Goal: Browse casually: Explore the website without a specific task or goal

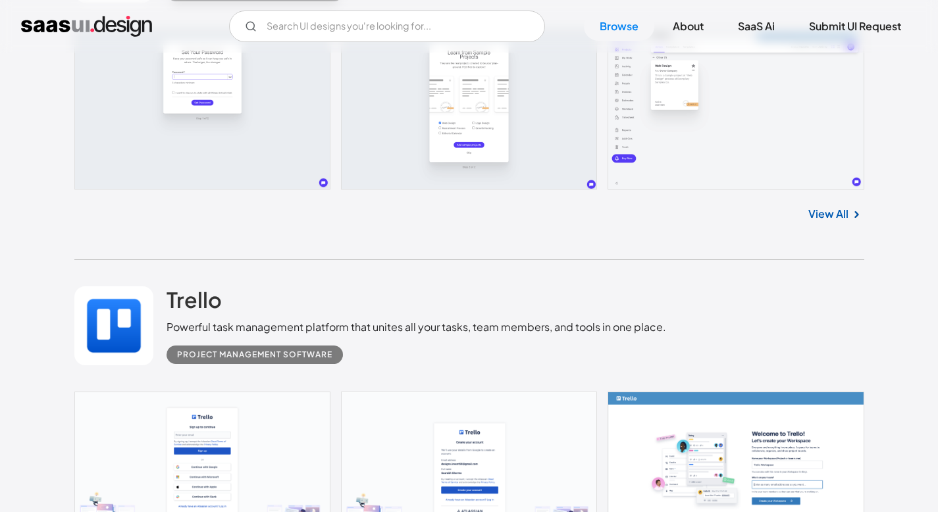
scroll to position [15212, 0]
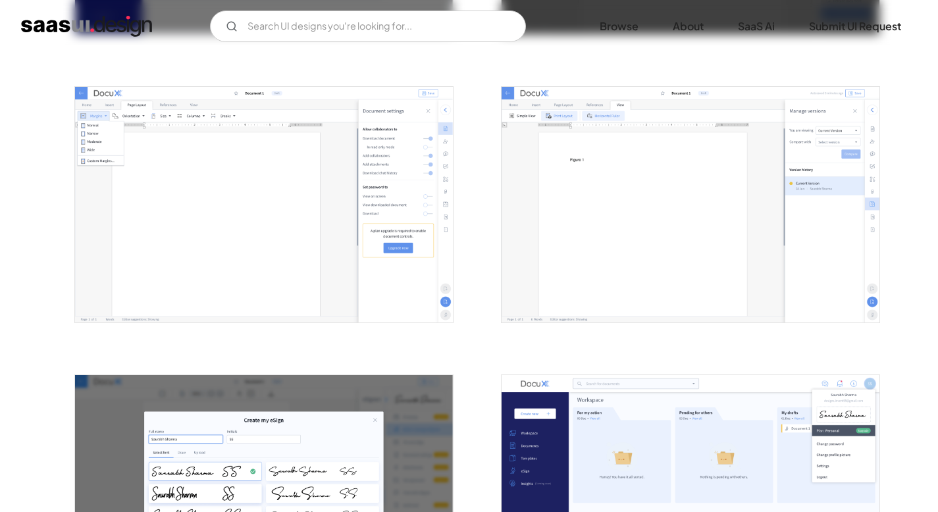
scroll to position [901, 0]
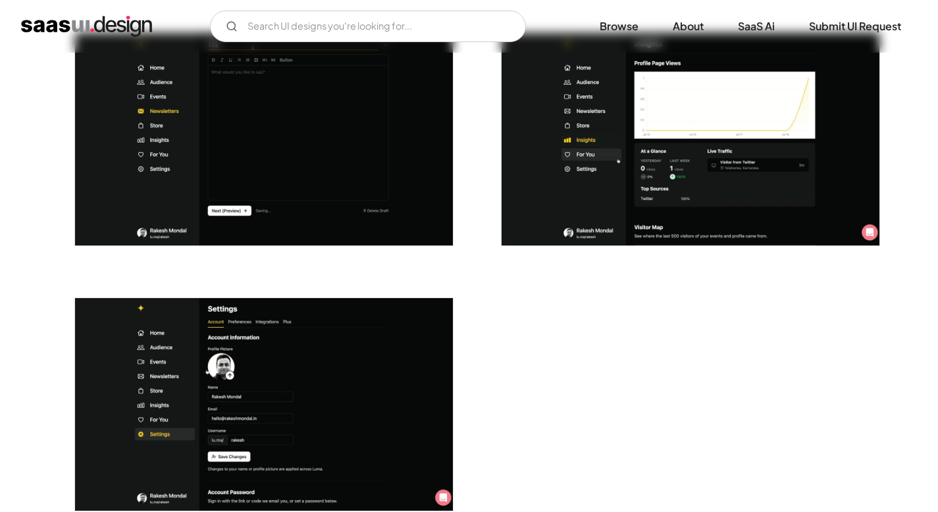
scroll to position [3408, 0]
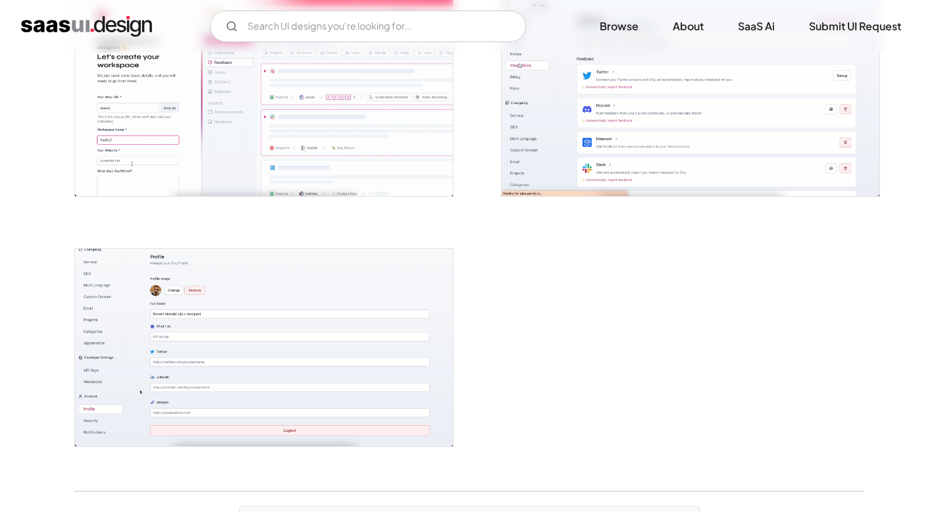
scroll to position [3007, 0]
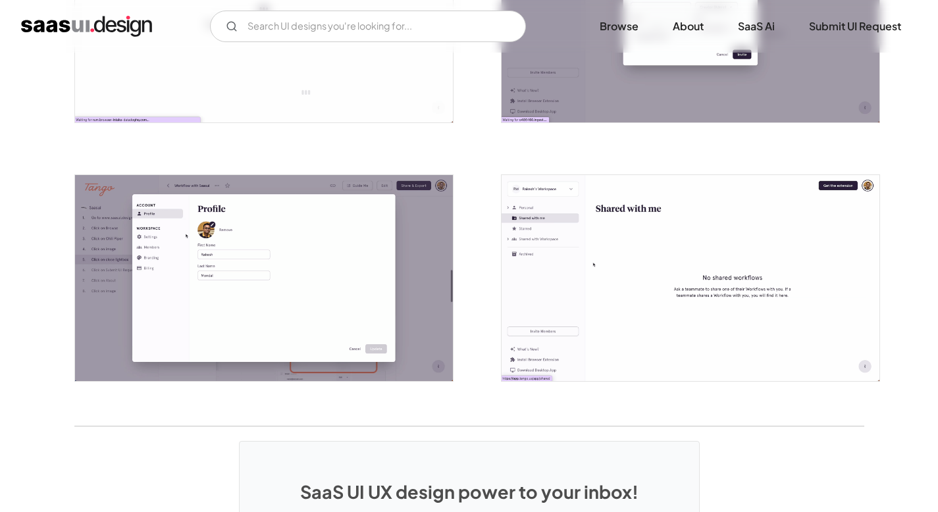
scroll to position [3069, 0]
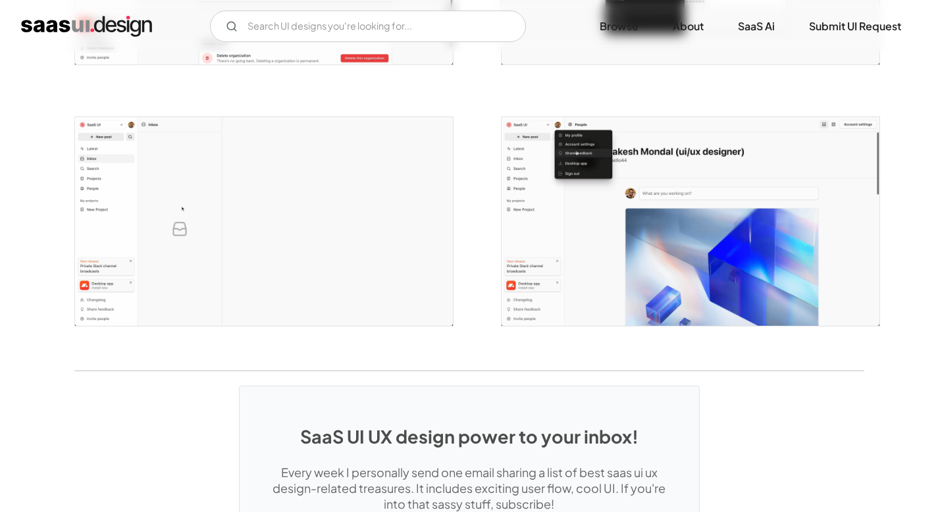
scroll to position [3013, 0]
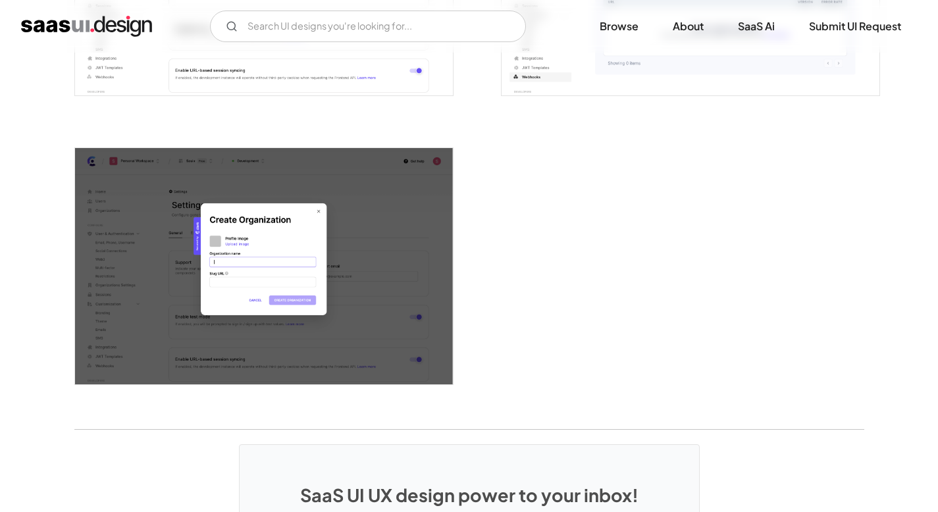
scroll to position [3618, 0]
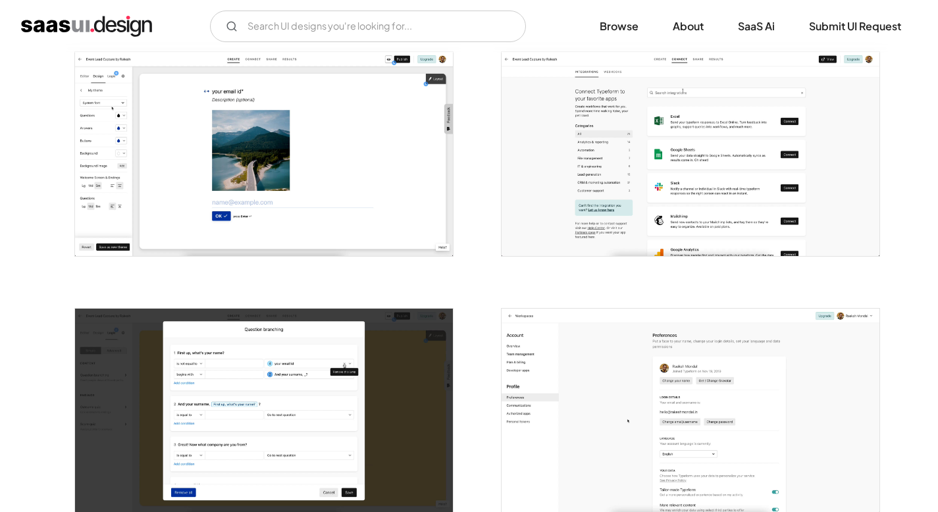
scroll to position [3135, 0]
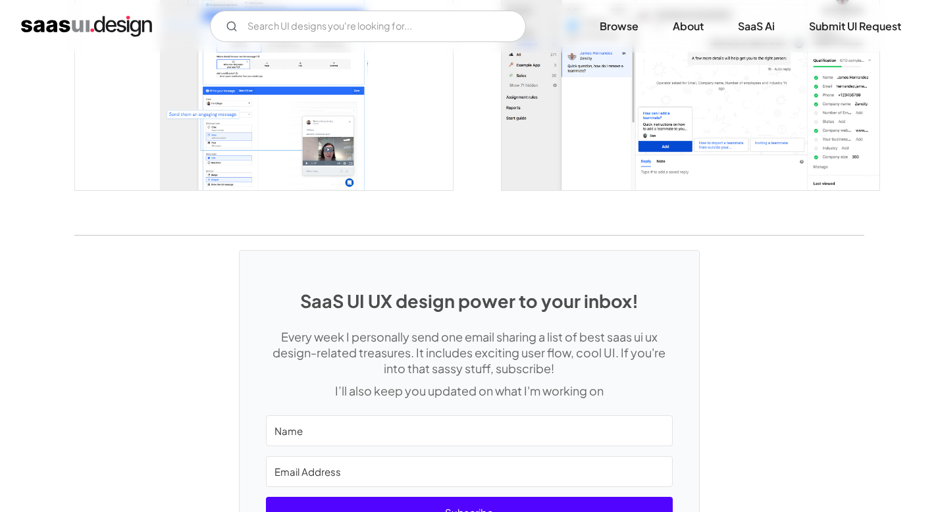
scroll to position [2724, 0]
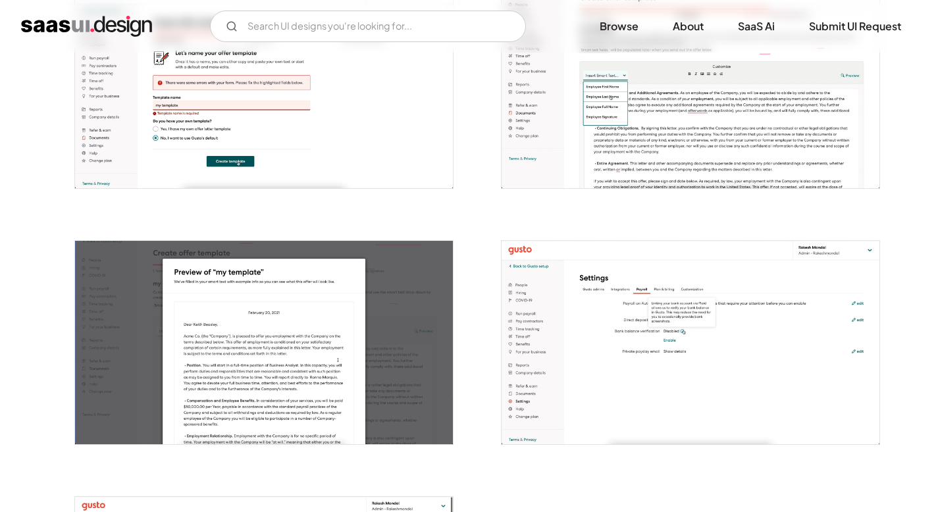
scroll to position [3195, 0]
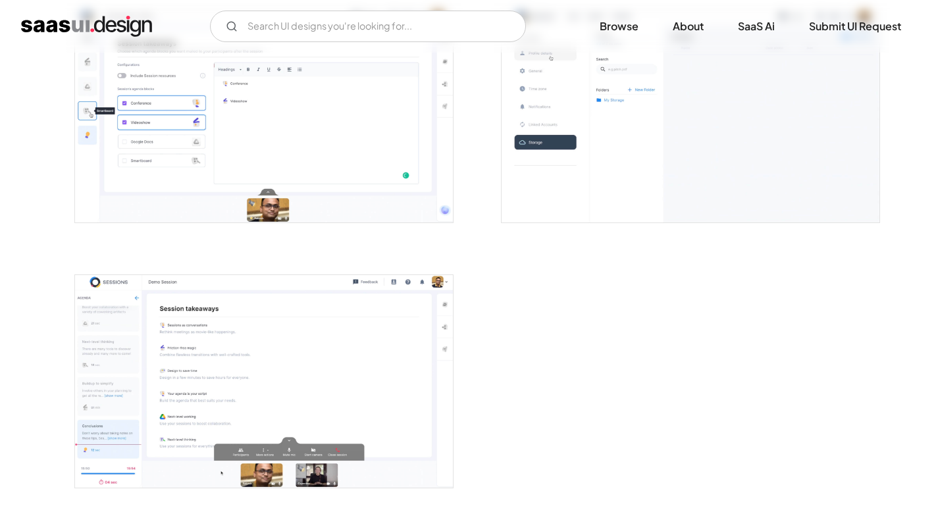
scroll to position [3389, 0]
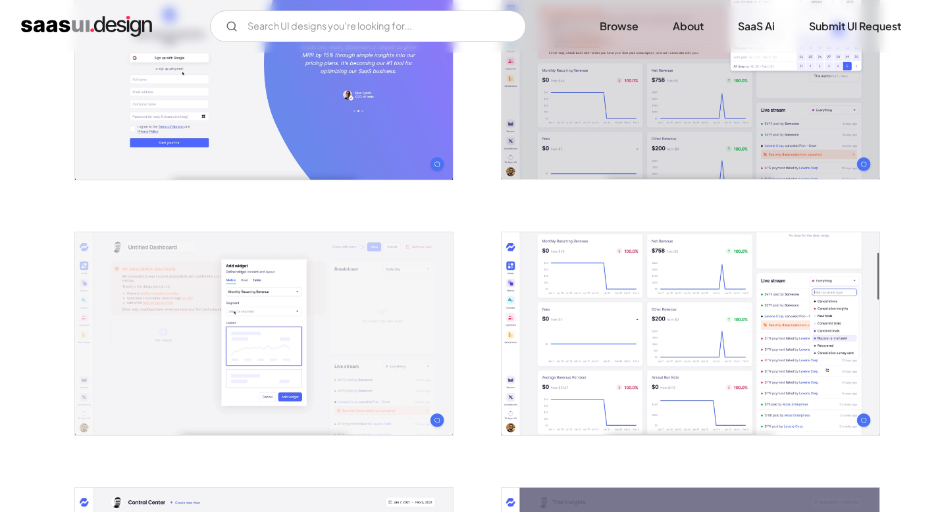
scroll to position [363, 0]
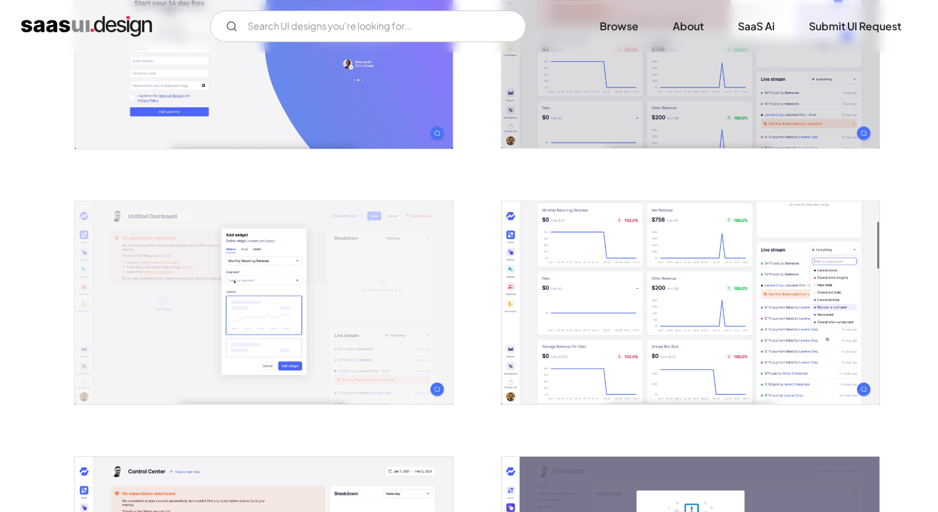
click at [803, 221] on img "open lightbox" at bounding box center [691, 302] width 378 height 203
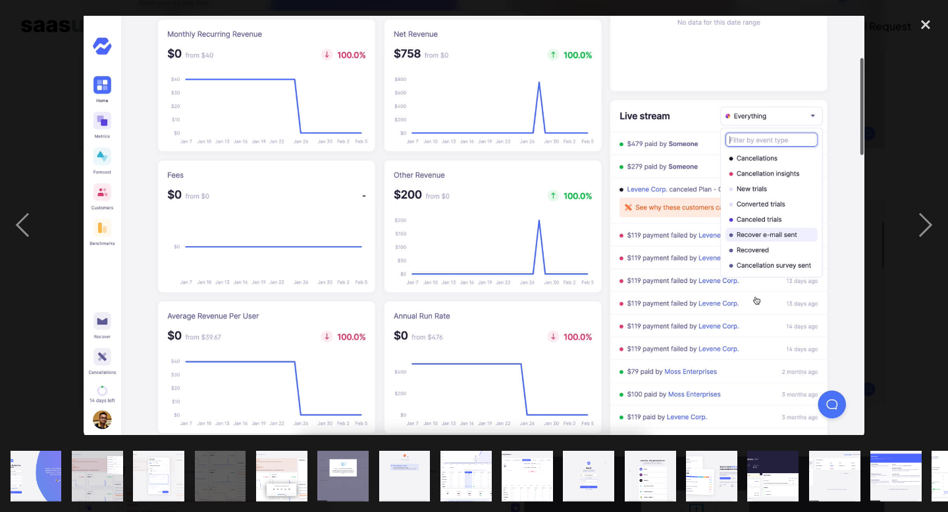
click at [862, 202] on img at bounding box center [474, 225] width 780 height 419
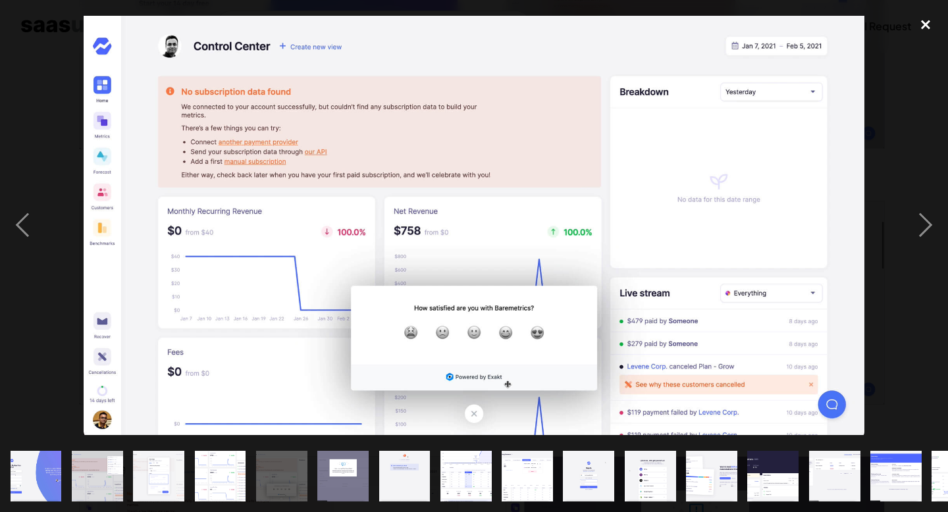
click at [921, 25] on div "close lightbox" at bounding box center [925, 25] width 45 height 29
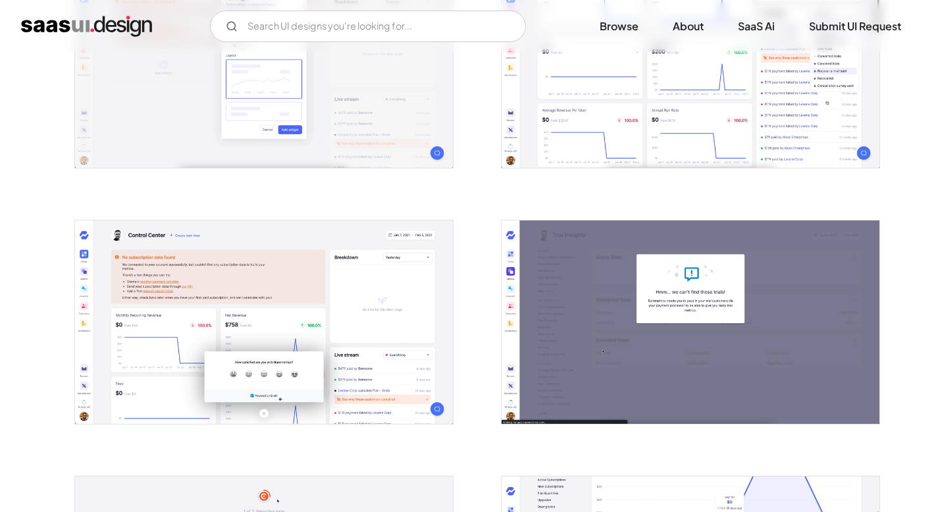
scroll to position [614, 0]
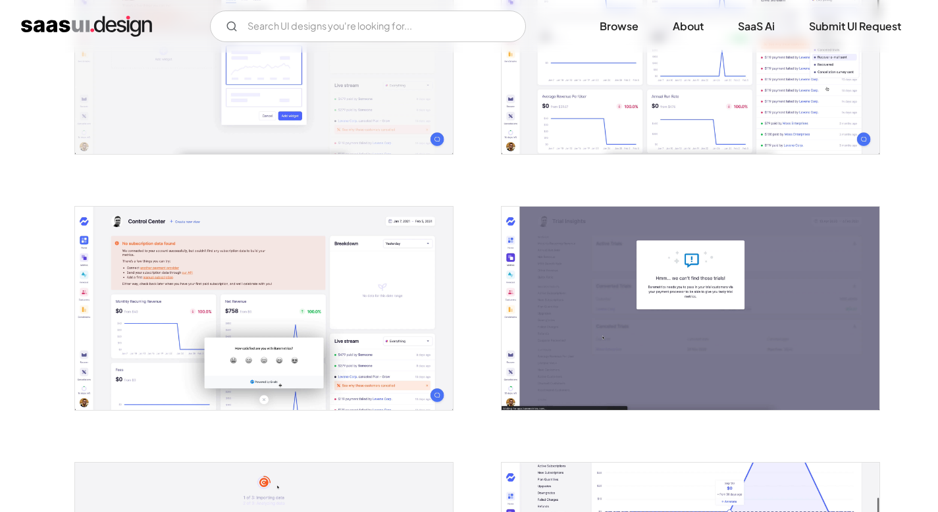
click at [381, 312] on img "open lightbox" at bounding box center [264, 308] width 378 height 203
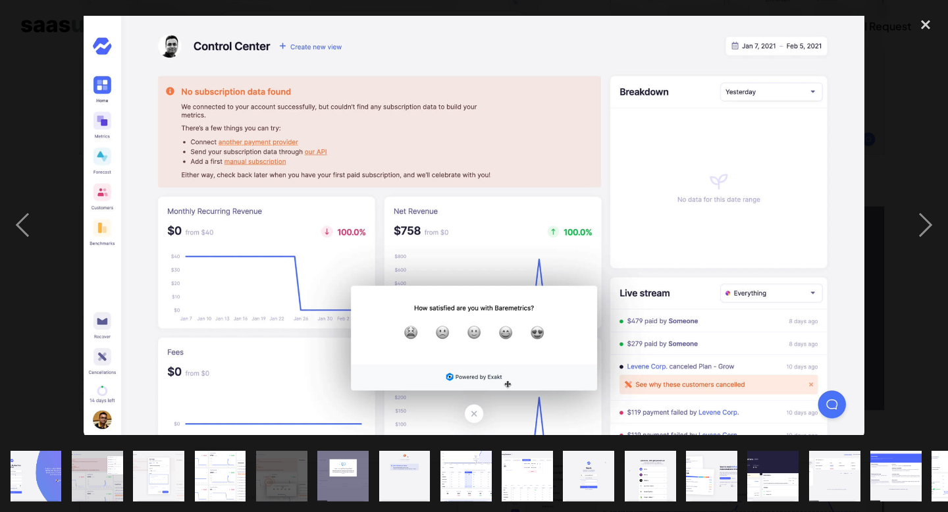
click at [868, 188] on div at bounding box center [474, 226] width 948 height 431
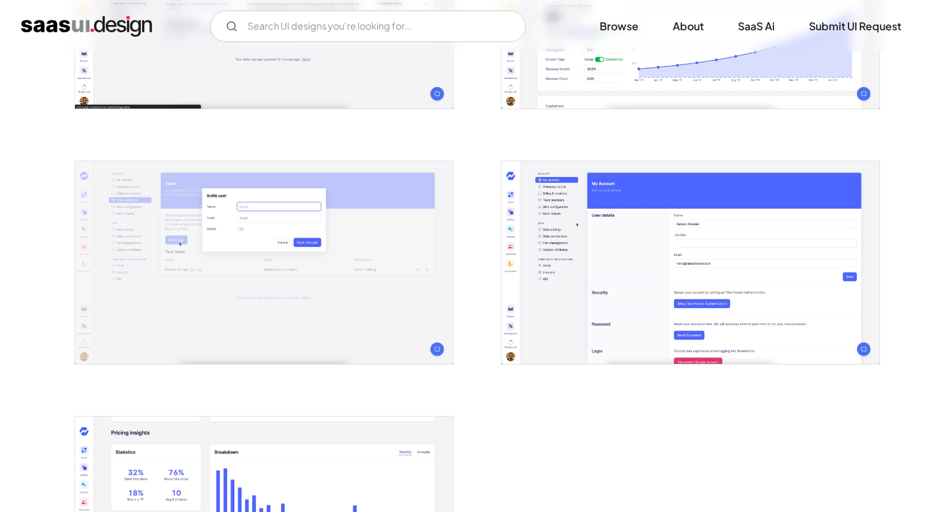
scroll to position [2536, 0]
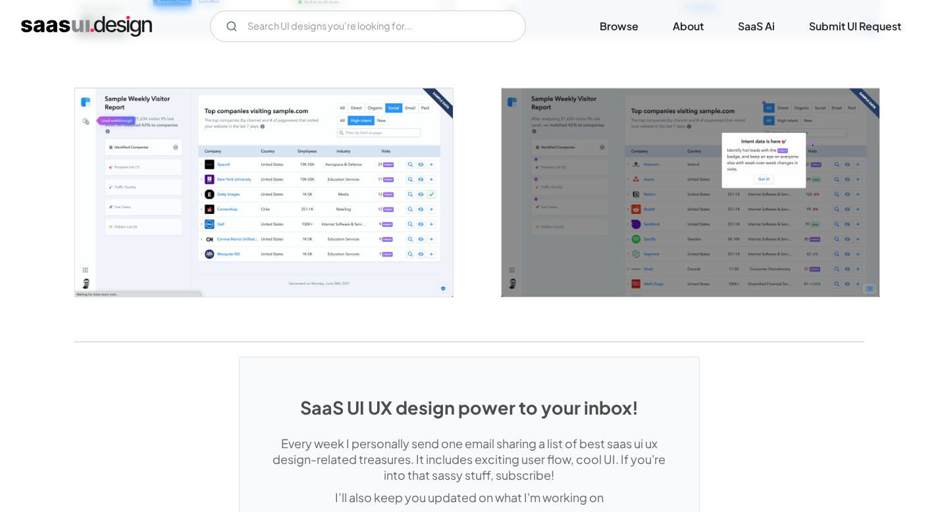
scroll to position [2531, 0]
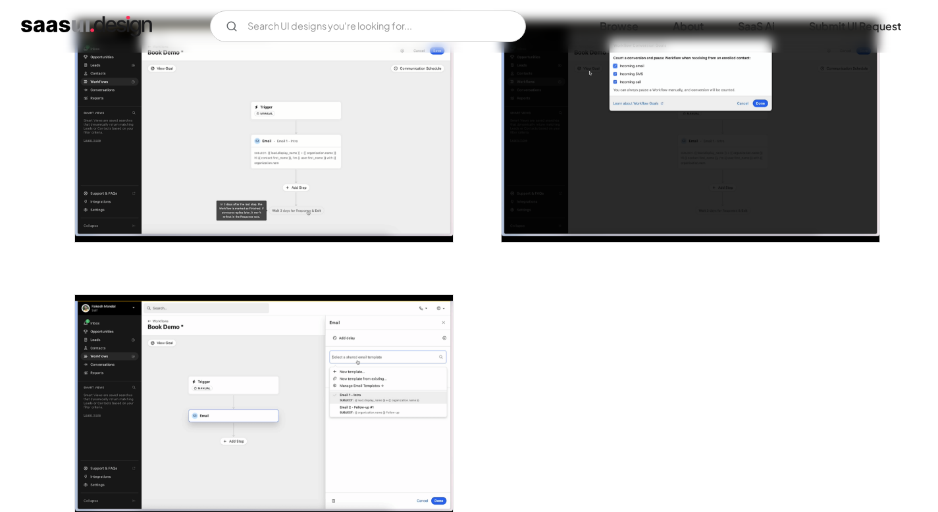
scroll to position [3226, 0]
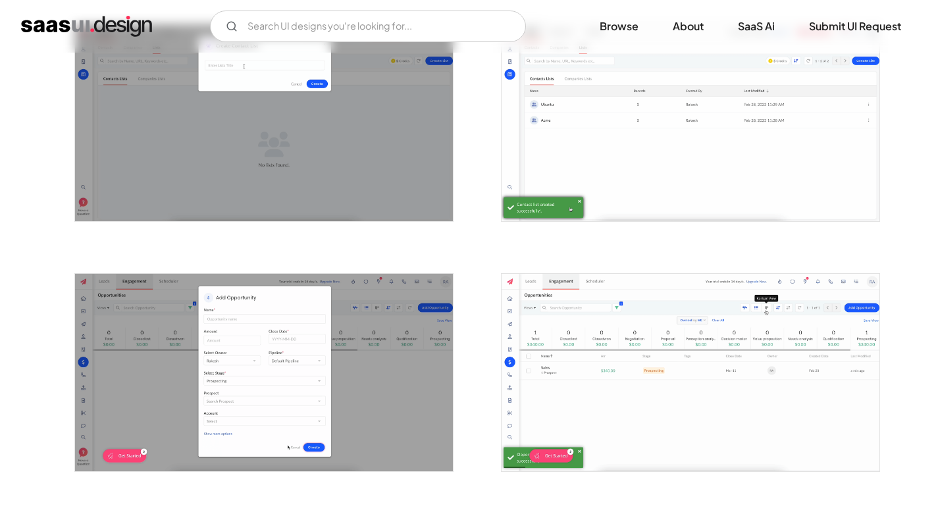
scroll to position [2070, 0]
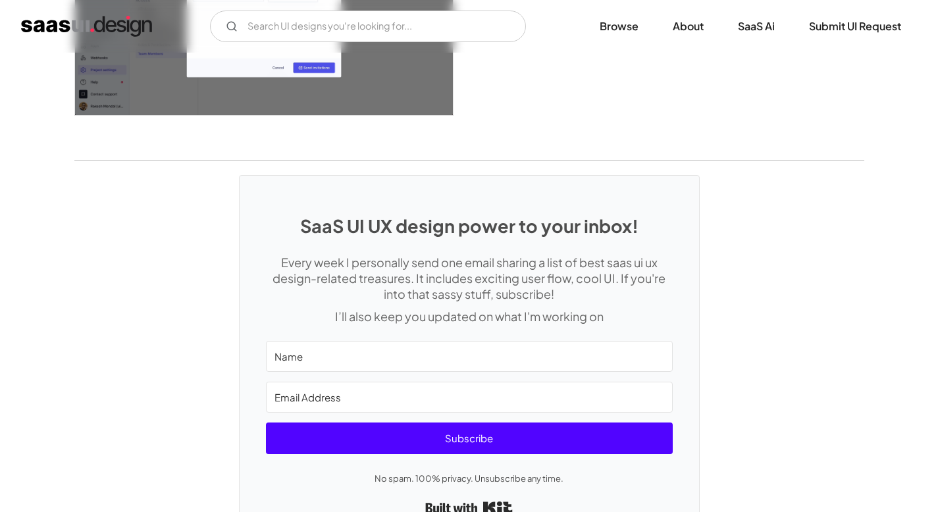
scroll to position [3614, 0]
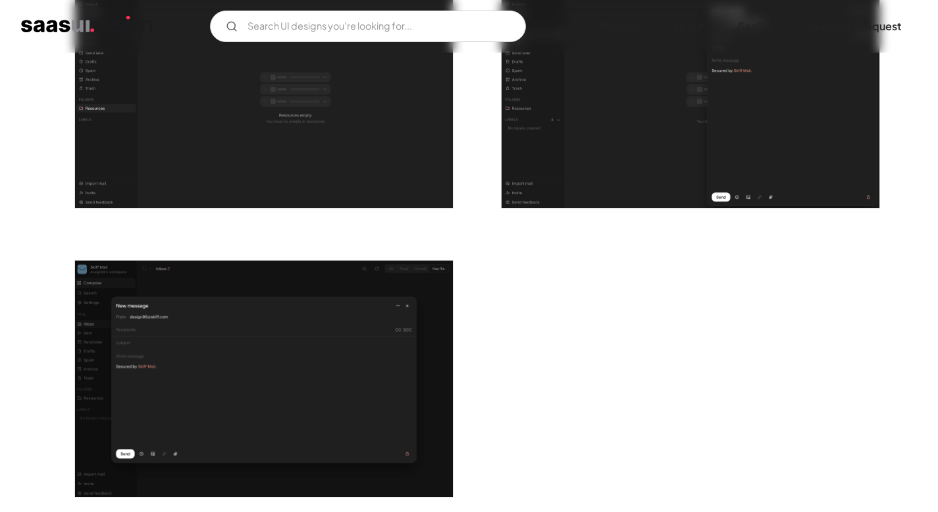
scroll to position [2658, 0]
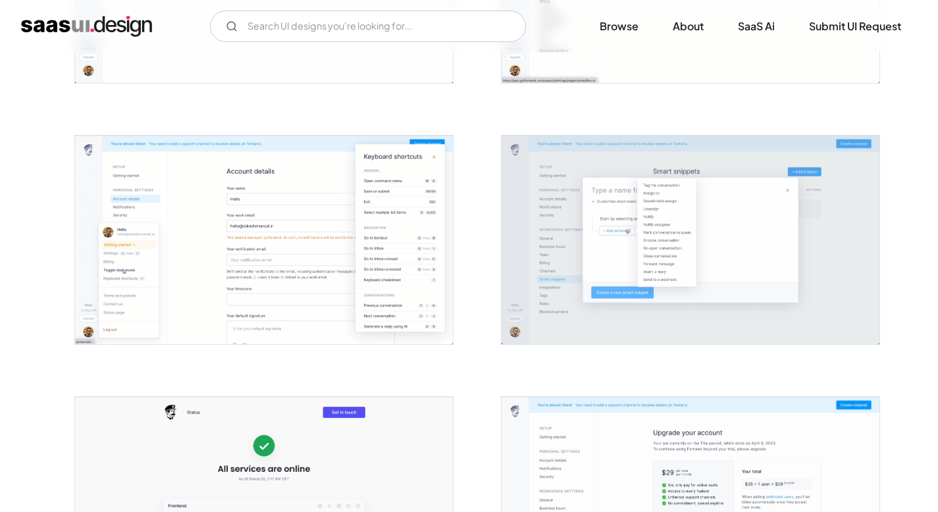
scroll to position [2579, 0]
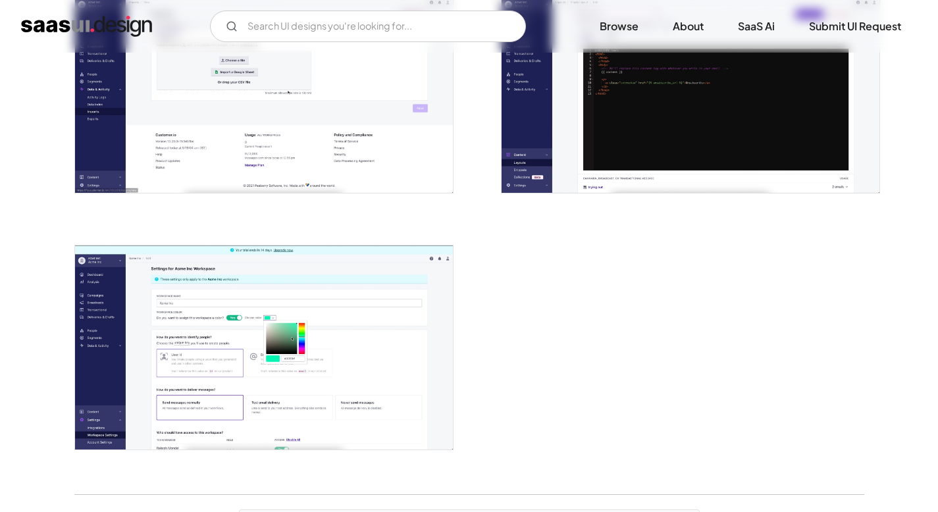
scroll to position [3244, 0]
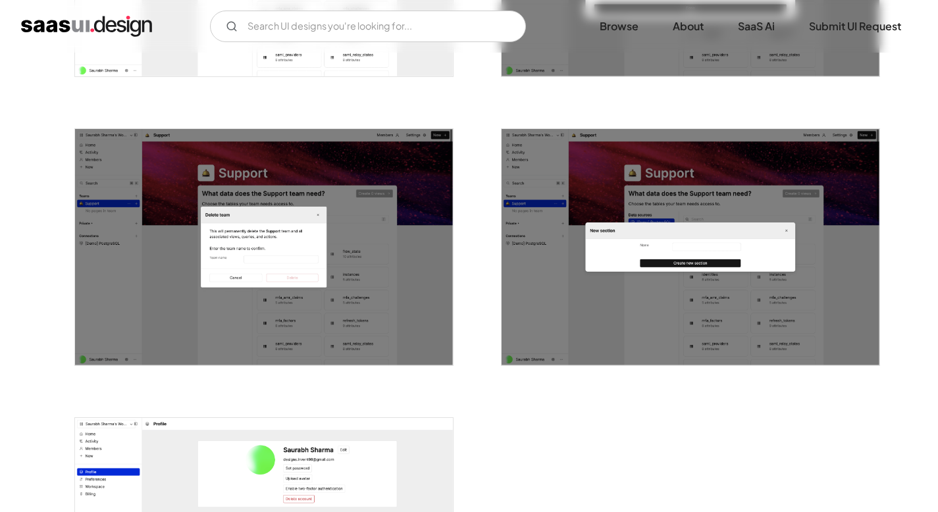
scroll to position [2624, 0]
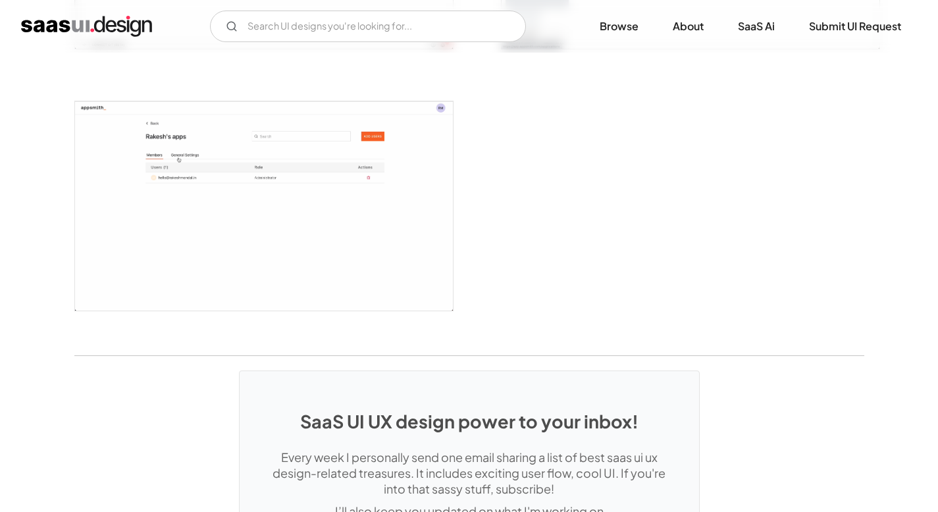
scroll to position [3331, 0]
